Goal: Transaction & Acquisition: Purchase product/service

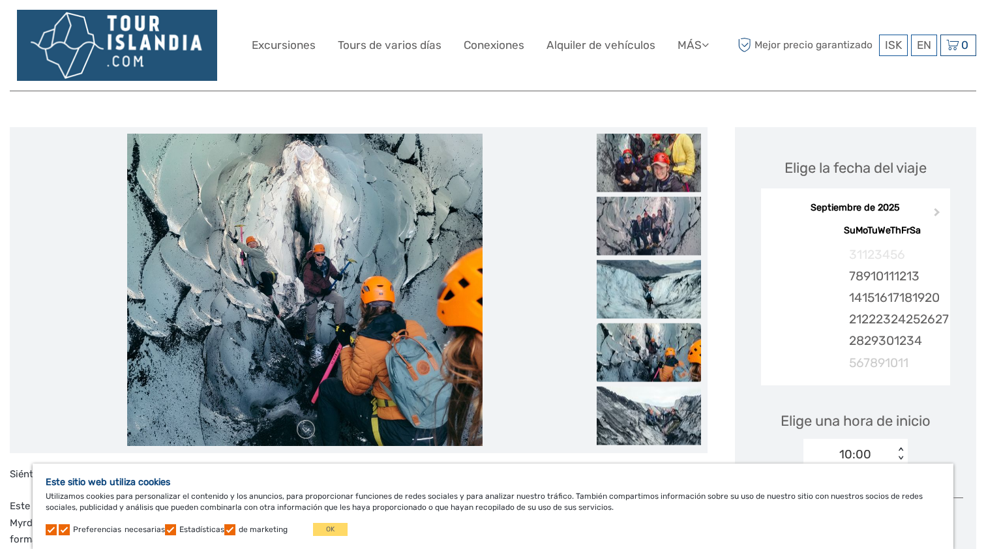
scroll to position [133, 0]
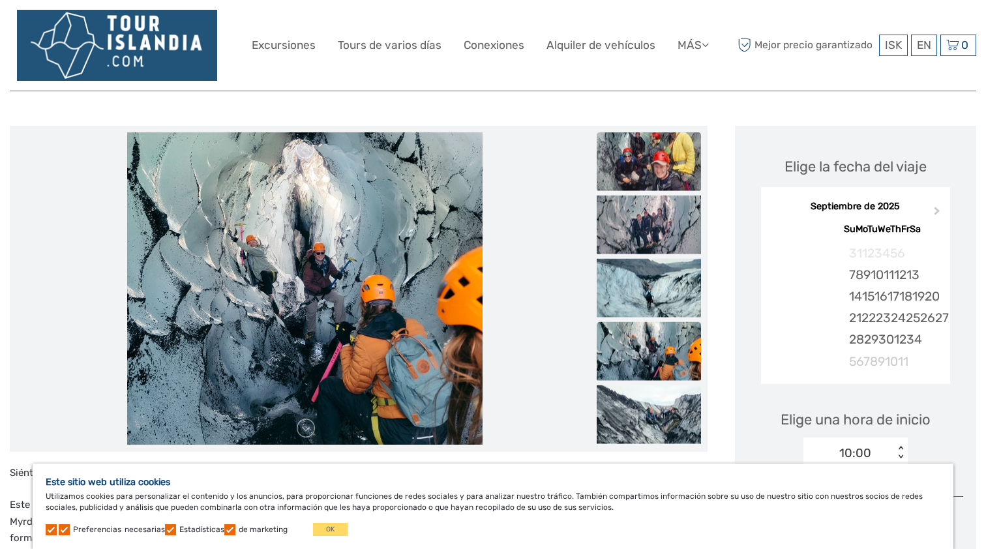
click at [657, 159] on img at bounding box center [649, 161] width 104 height 59
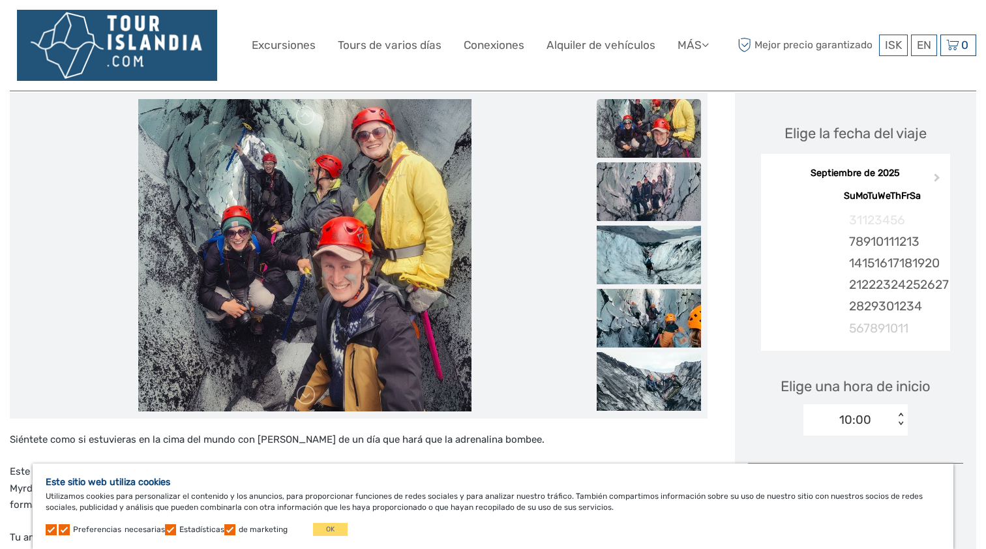
scroll to position [168, 0]
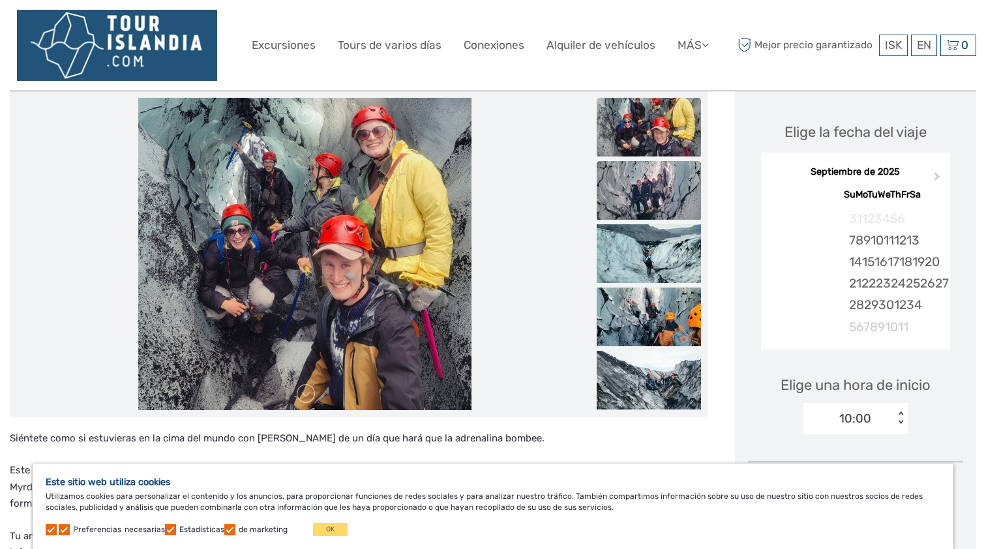
click at [650, 194] on img at bounding box center [649, 190] width 104 height 59
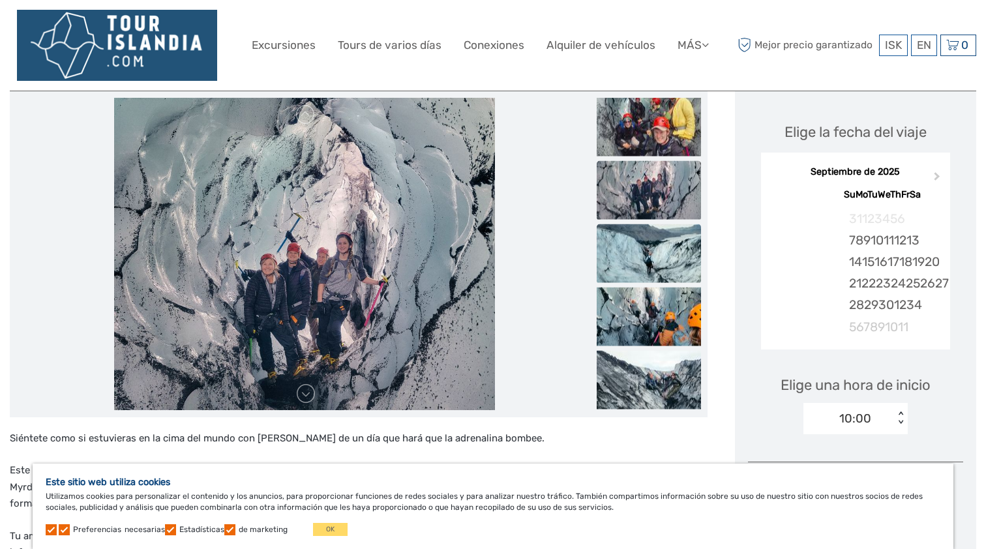
click at [648, 243] on img at bounding box center [649, 253] width 104 height 59
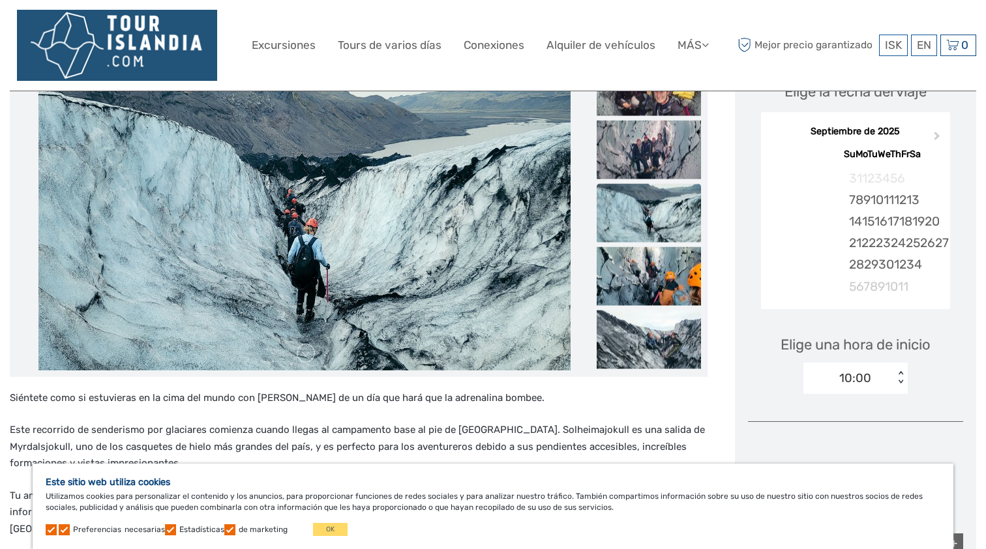
scroll to position [220, 0]
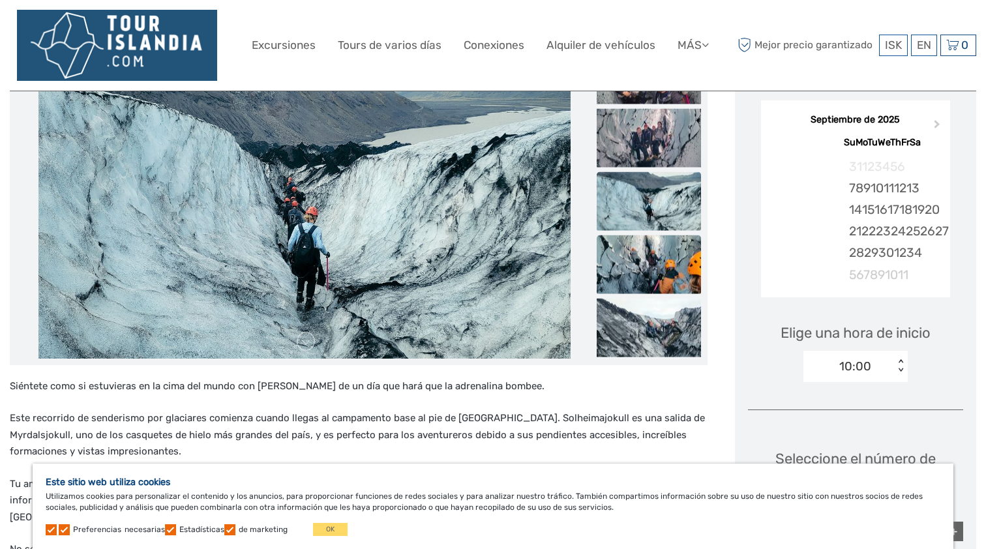
click at [648, 258] on img at bounding box center [649, 264] width 104 height 59
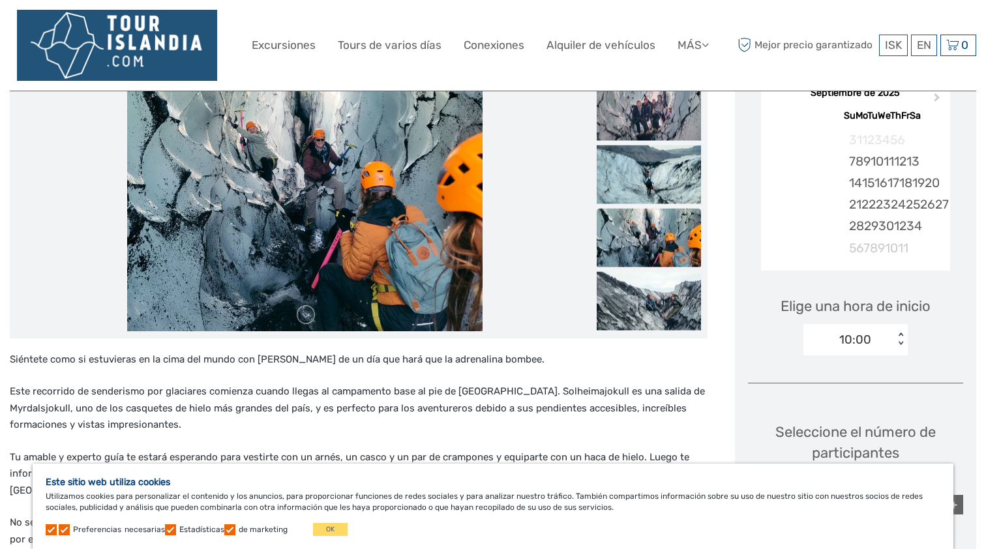
scroll to position [261, 0]
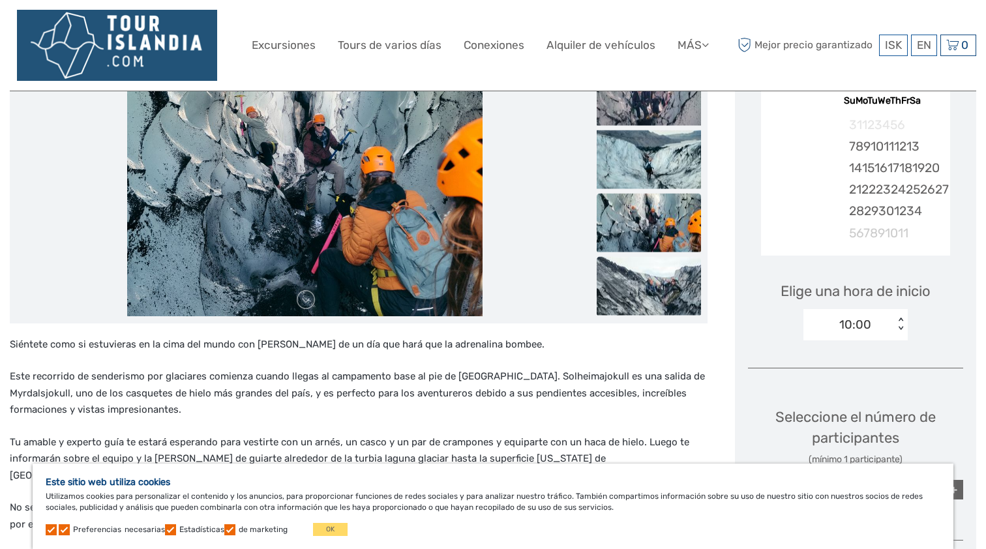
click at [648, 269] on img at bounding box center [649, 285] width 104 height 59
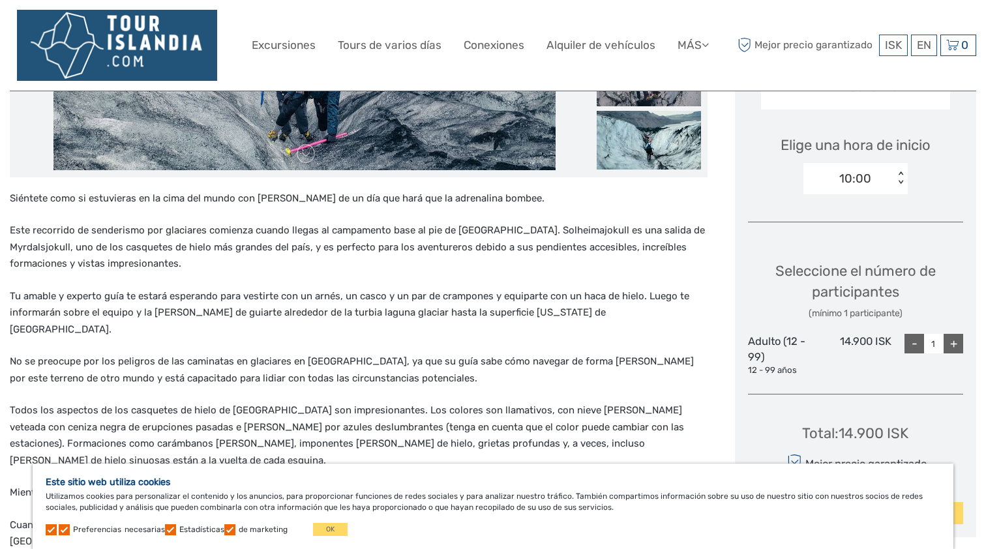
scroll to position [432, 0]
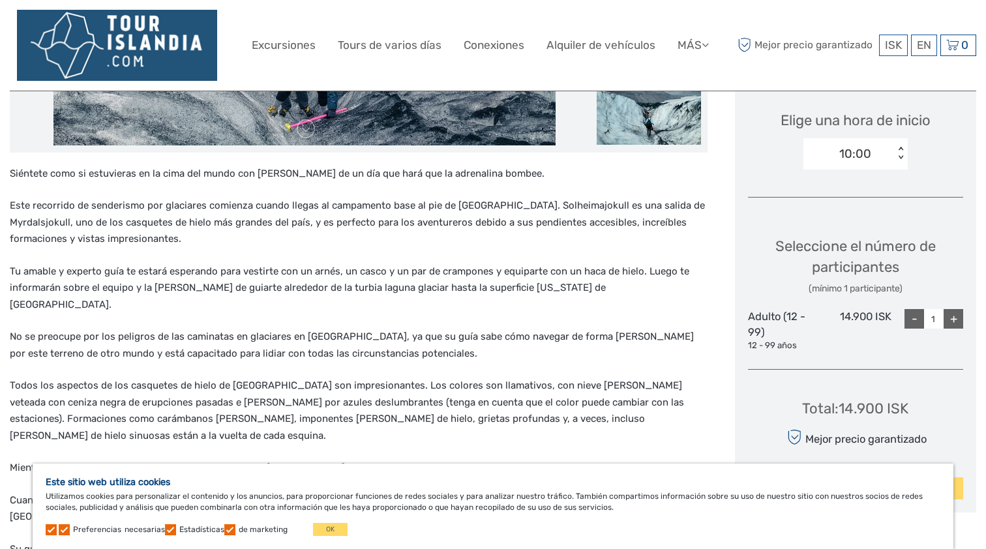
click at [887, 153] on div "10:00" at bounding box center [848, 154] width 91 height 20
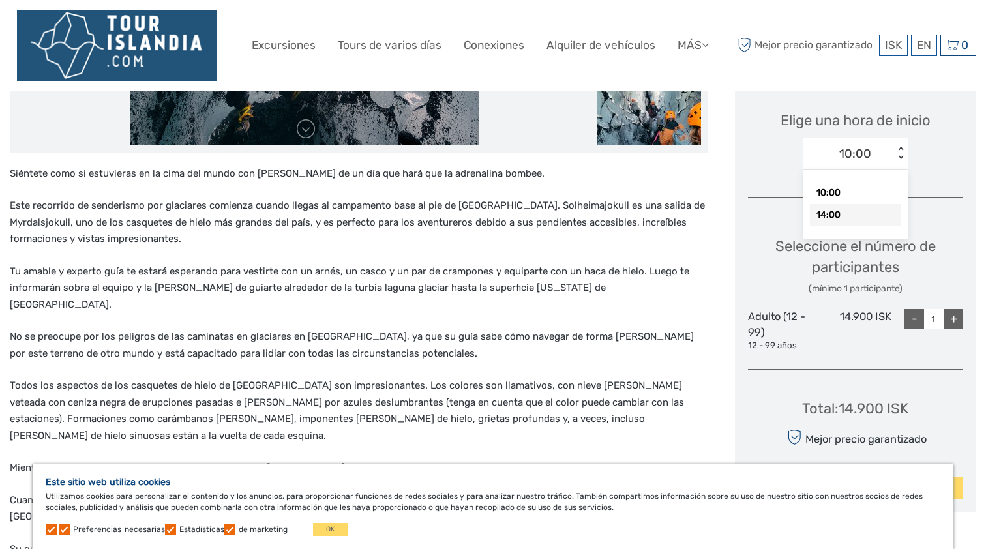
click at [847, 218] on div "14:00" at bounding box center [855, 215] width 91 height 22
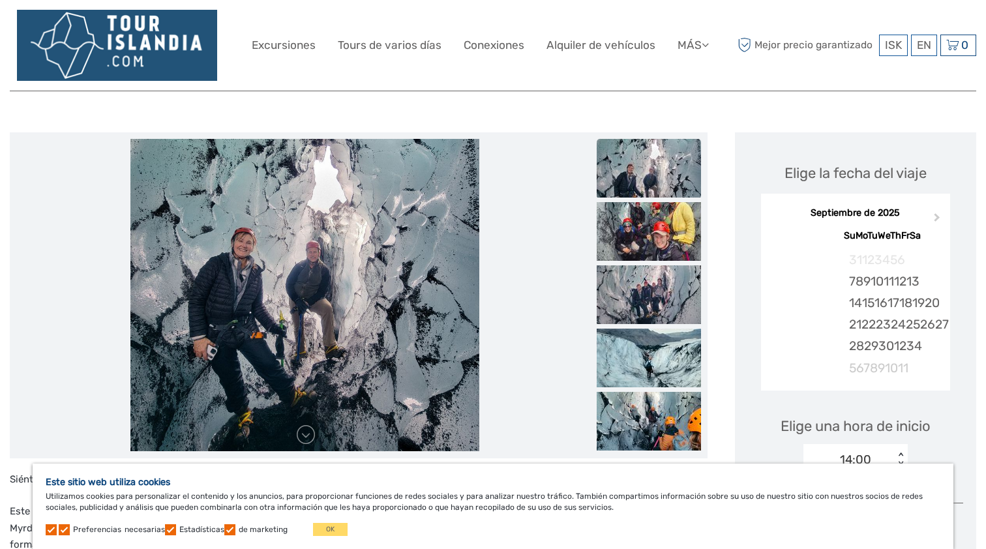
scroll to position [126, 0]
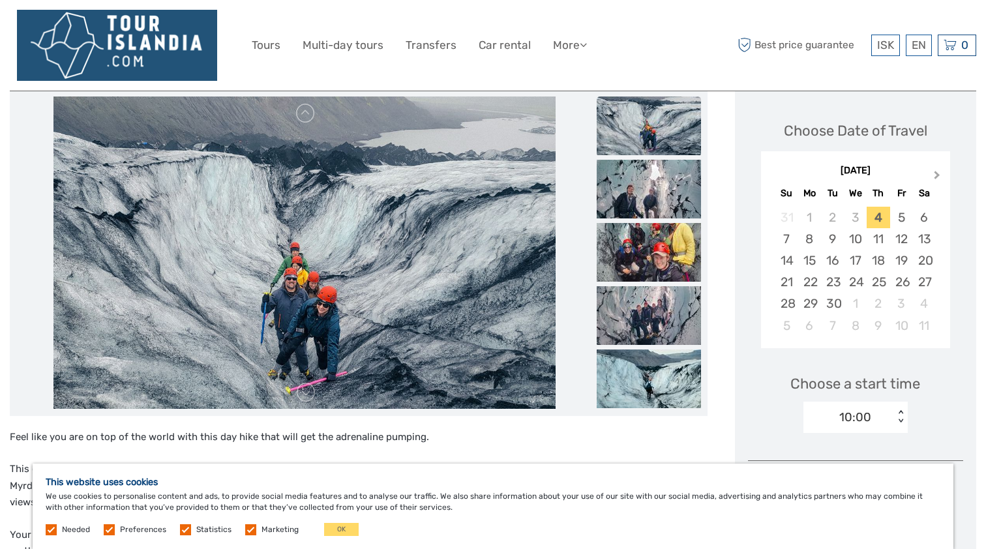
scroll to position [158, 0]
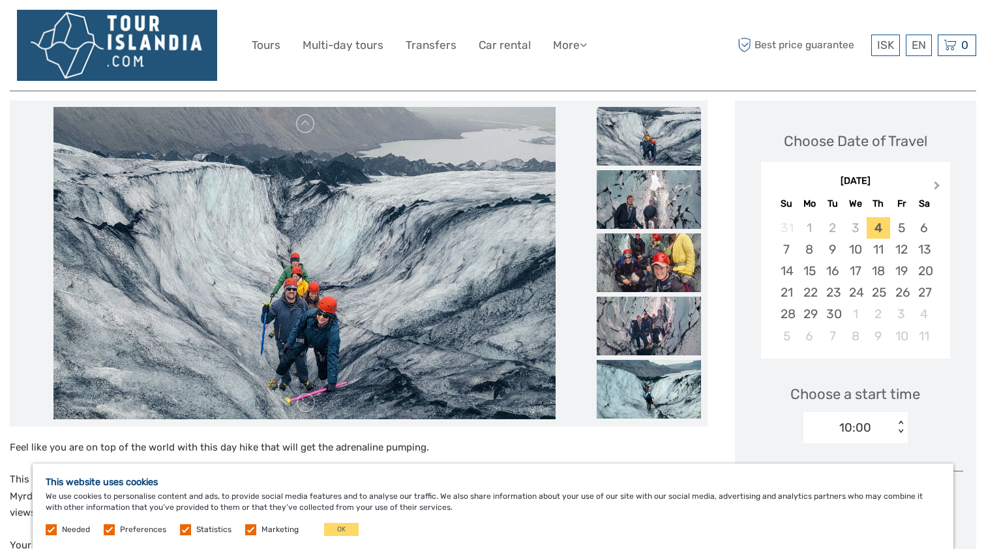
click at [938, 186] on button "Next Month" at bounding box center [938, 188] width 21 height 21
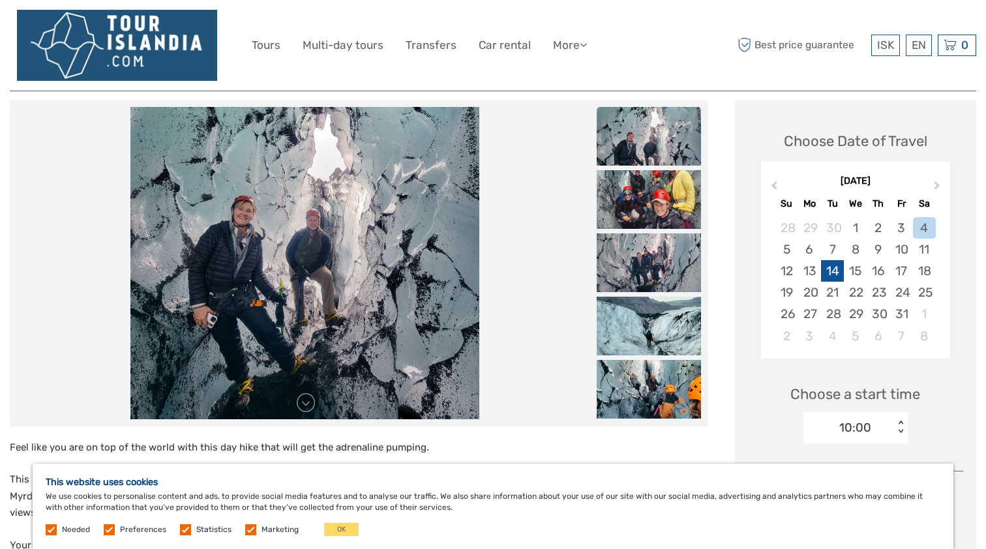
click at [833, 269] on div "14" at bounding box center [832, 271] width 23 height 22
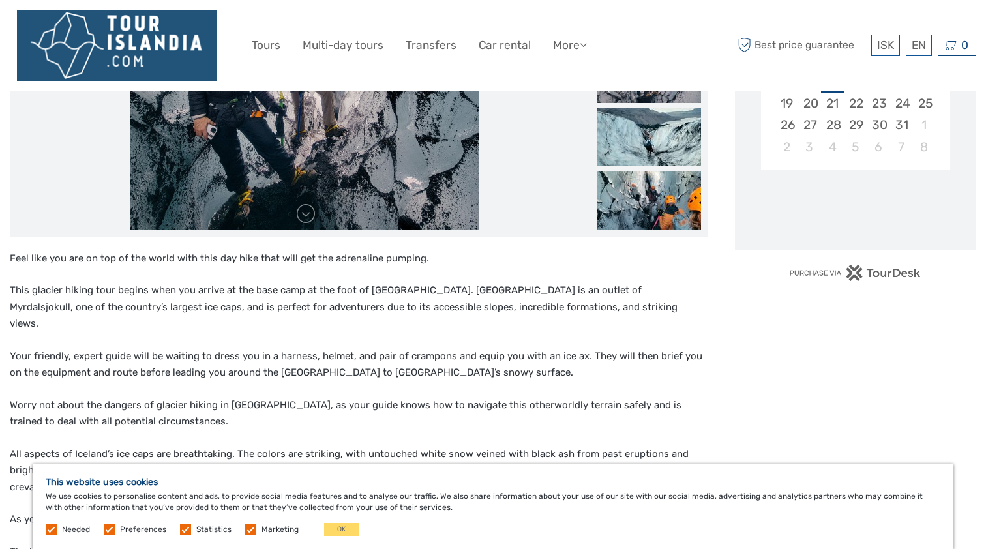
scroll to position [366, 0]
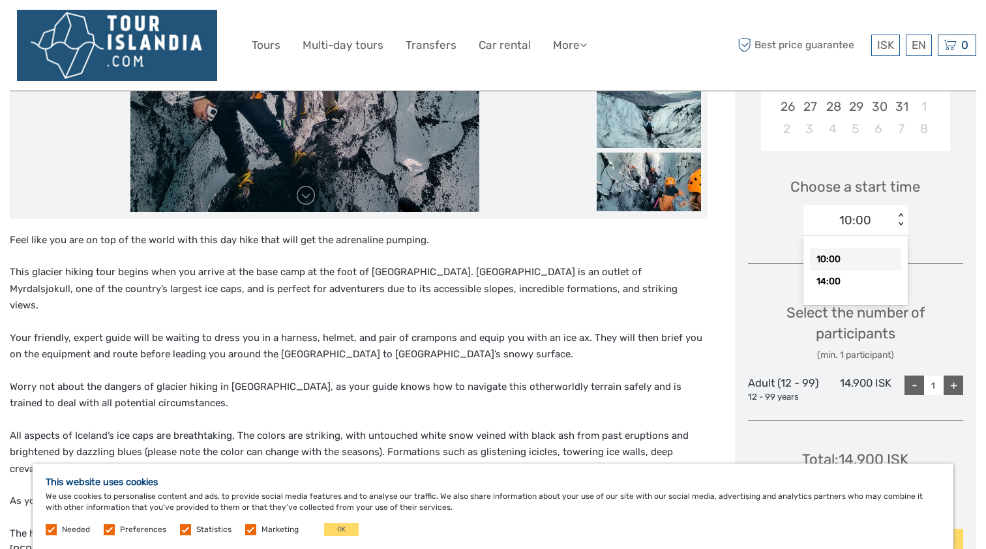
click at [872, 217] on div "10:00" at bounding box center [848, 221] width 91 height 20
click at [841, 276] on div "14:00" at bounding box center [855, 282] width 91 height 22
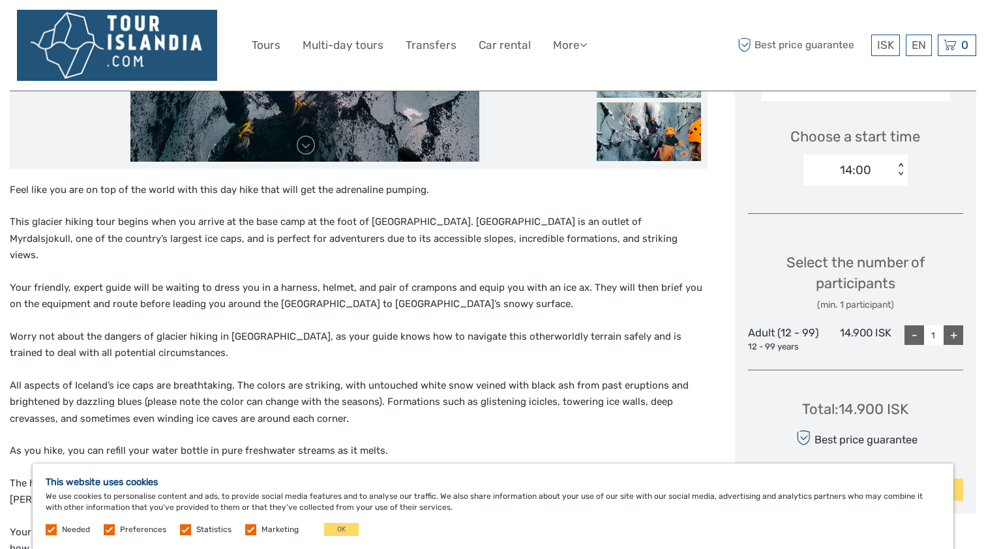
scroll to position [431, 0]
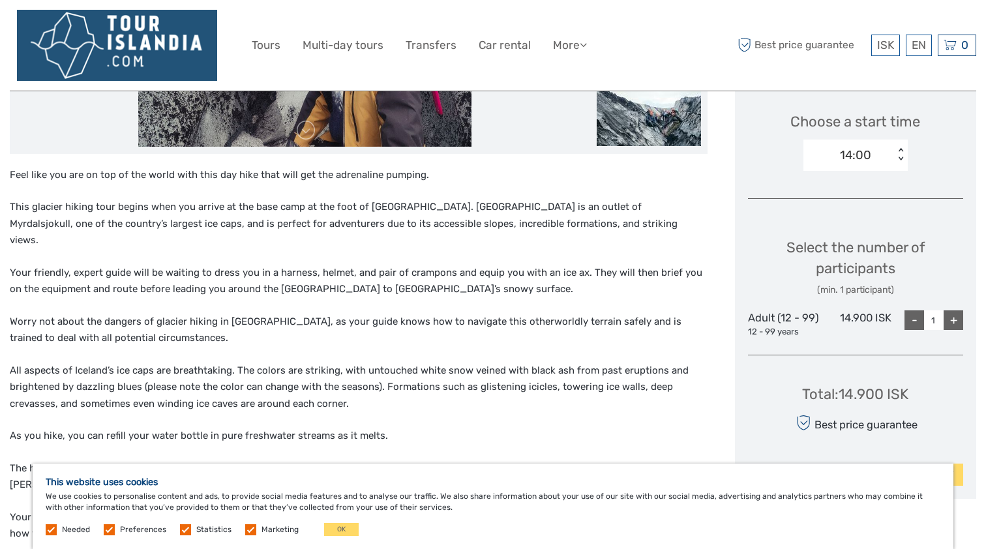
click at [951, 314] on div "+" at bounding box center [954, 320] width 20 height 20
type input "4"
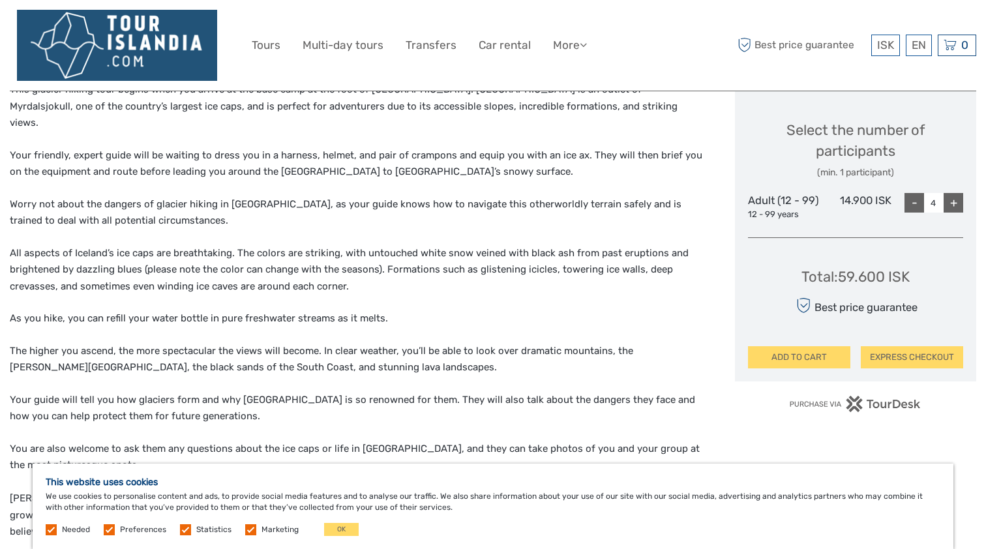
scroll to position [549, 0]
click at [821, 352] on button "ADD TO CART" at bounding box center [799, 357] width 102 height 22
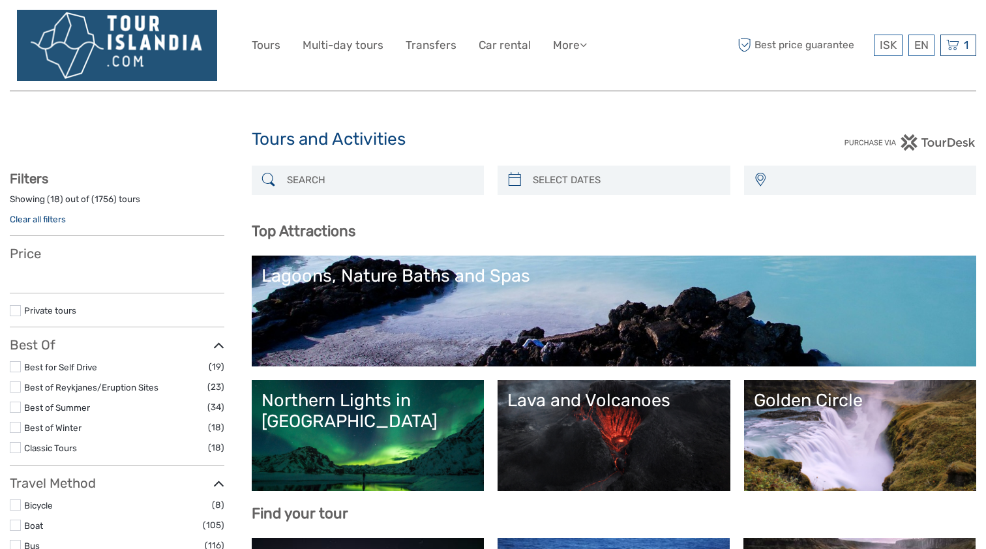
select select
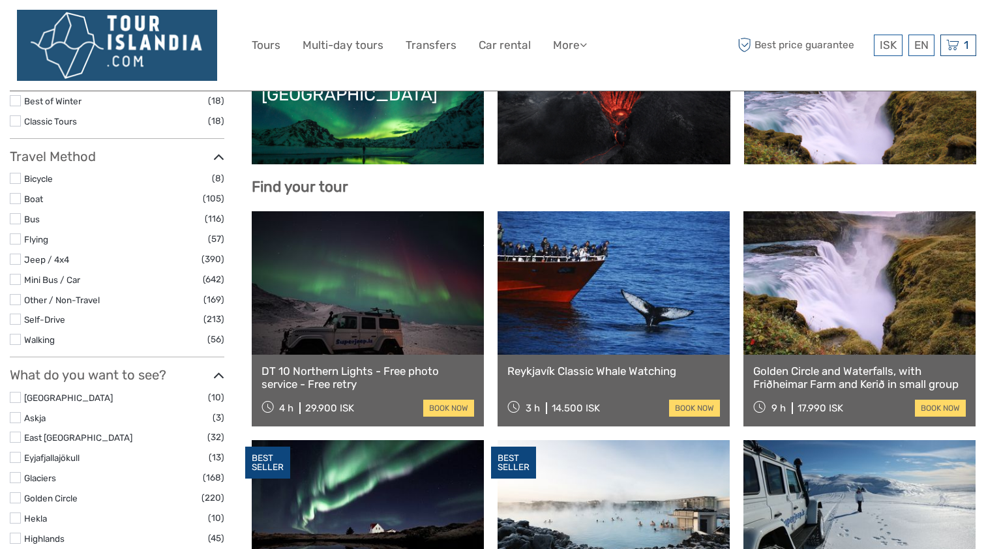
scroll to position [338, 0]
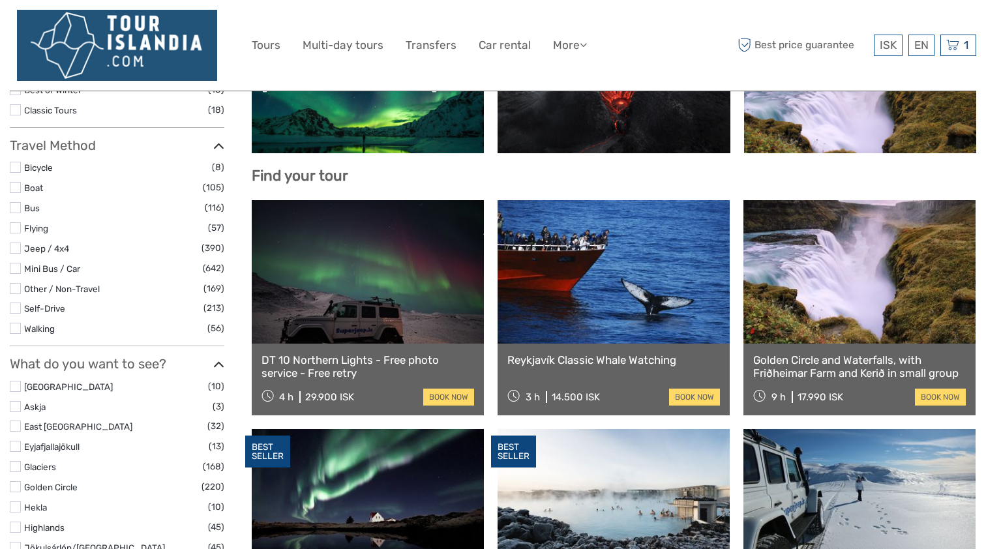
select select
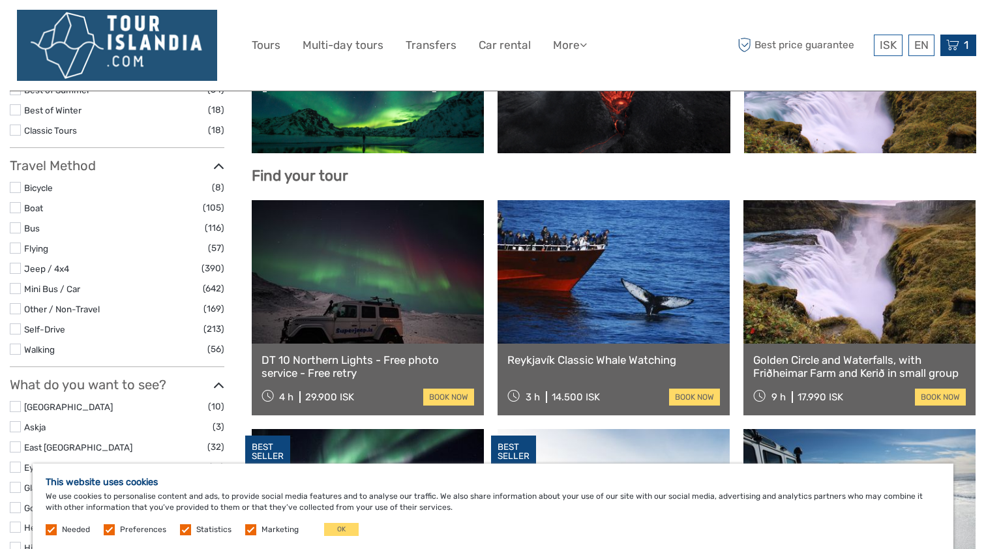
click at [959, 48] on div "1 Items Glacier Hike at Sólheimajökull Shared Experience 4x Adult Tuesday, 14 O…" at bounding box center [958, 46] width 36 height 22
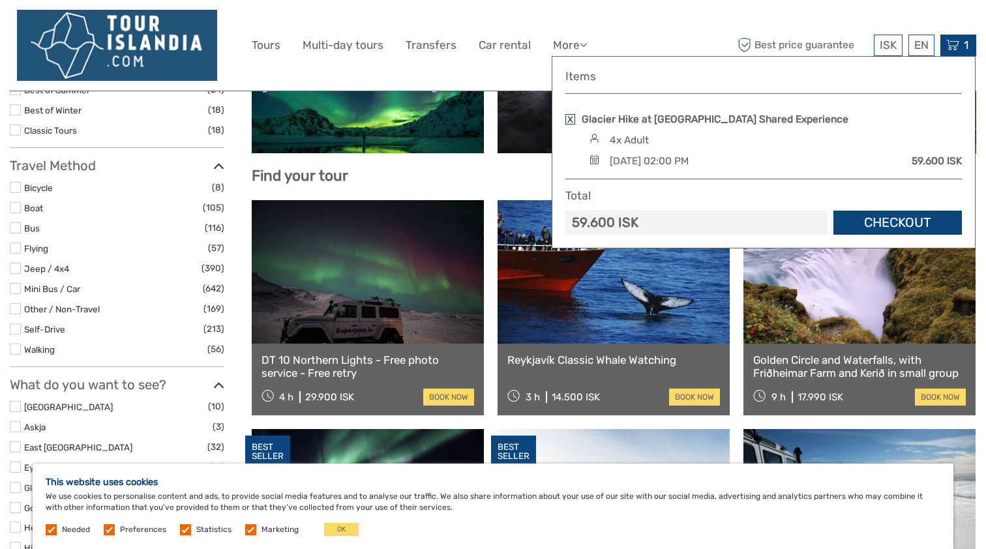
scroll to position [0, 0]
click at [896, 217] on link "Checkout" at bounding box center [897, 223] width 128 height 24
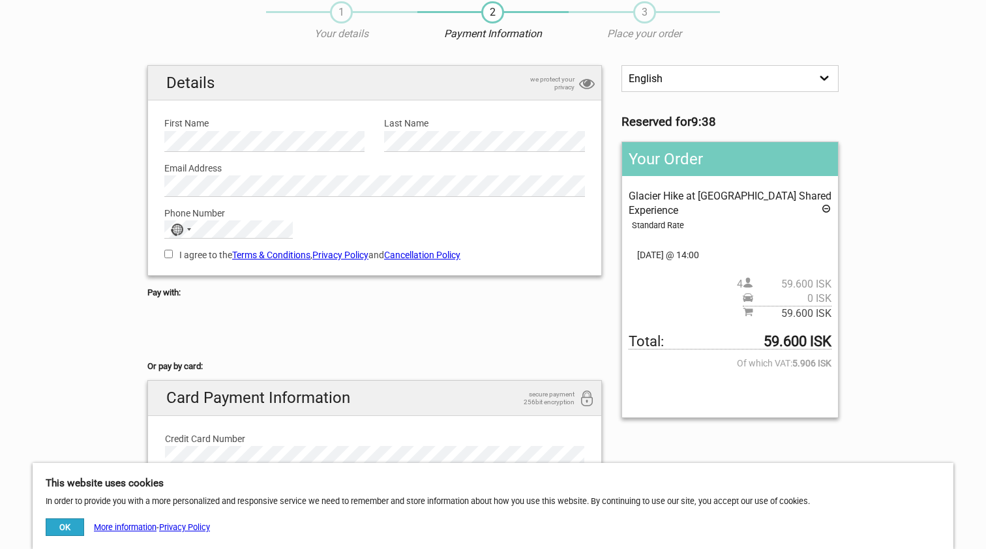
scroll to position [44, 0]
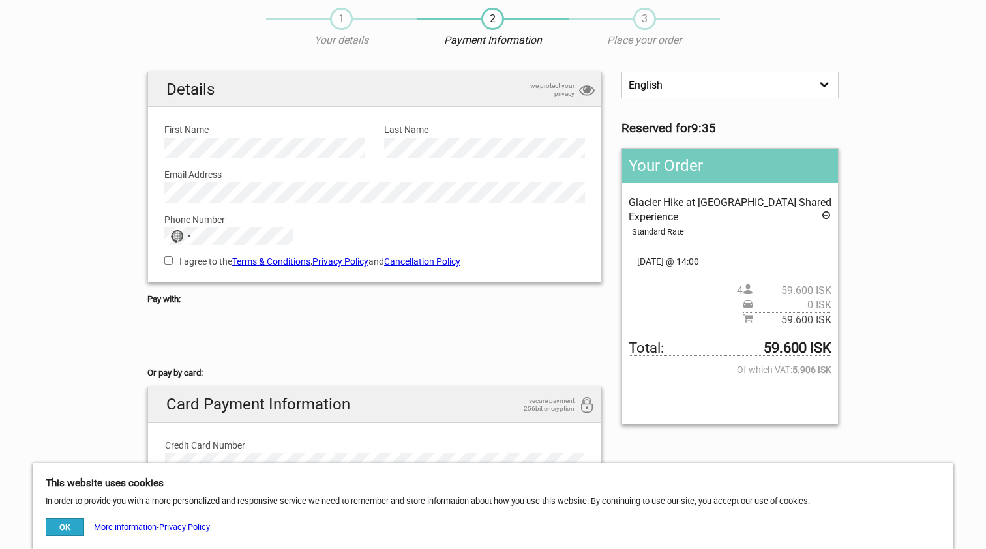
select select "/es/HandleOrder/Info/657678/9fda9bb043e03fdf695859ec24747730"
